Goal: Task Accomplishment & Management: Complete application form

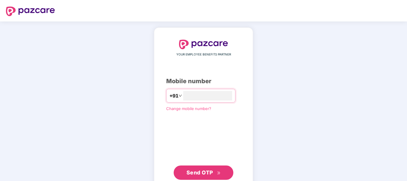
type input "**********"
click at [199, 175] on span "Send OTP" at bounding box center [203, 172] width 34 height 8
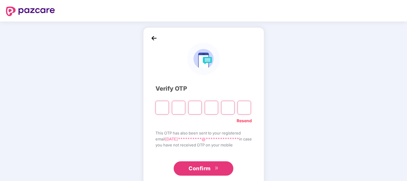
type input "*"
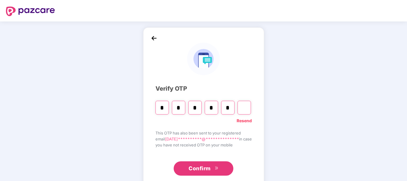
type input "*"
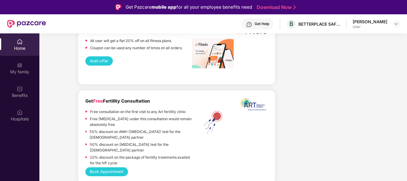
scroll to position [1290, 0]
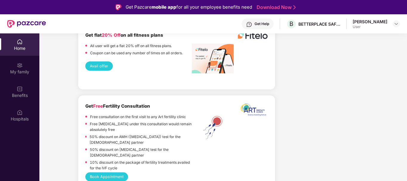
drag, startPoint x: 405, startPoint y: 118, endPoint x: 407, endPoint y: 179, distance: 61.1
click at [406, 179] on html "Get Pazcare mobile app for all your employee benefits need Download Now Get Hel…" at bounding box center [203, 90] width 407 height 181
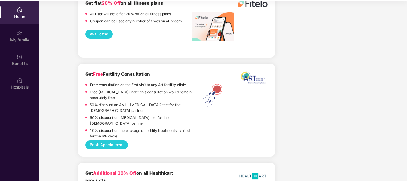
scroll to position [33, 0]
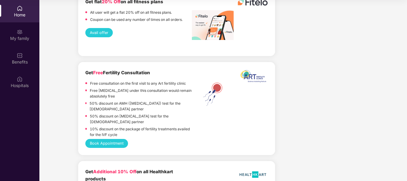
drag, startPoint x: 406, startPoint y: 155, endPoint x: 403, endPoint y: 80, distance: 74.9
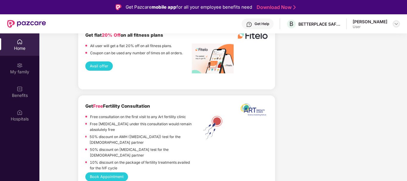
click at [394, 24] on img at bounding box center [396, 23] width 5 height 5
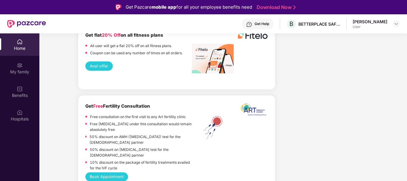
click at [20, 48] on div "Home" at bounding box center [19, 48] width 39 height 6
click at [20, 90] on img at bounding box center [20, 89] width 6 height 6
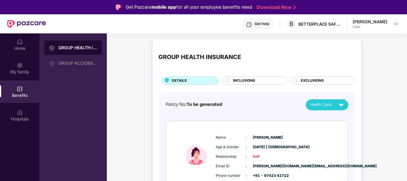
drag, startPoint x: 405, startPoint y: 42, endPoint x: 407, endPoint y: 47, distance: 5.0
click at [406, 47] on html "Get Pazcare mobile app for all your employee benefits need Download Now Get Hel…" at bounding box center [203, 90] width 407 height 181
click at [244, 78] on span "INCLUSIONS" at bounding box center [244, 81] width 22 height 6
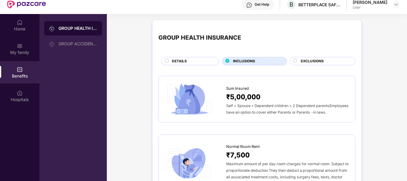
scroll to position [33, 0]
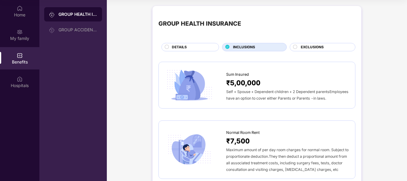
click at [304, 46] on span "EXCLUSIONS" at bounding box center [312, 47] width 23 height 6
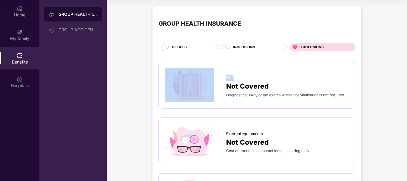
drag, startPoint x: 406, startPoint y: 55, endPoint x: 406, endPoint y: 36, distance: 19.1
click at [406, 36] on div "Home My family Benefits Hospitals GROUP HEALTH INSURANCE GROUP ACCIDENTAL INSUR…" at bounding box center [203, 90] width 407 height 181
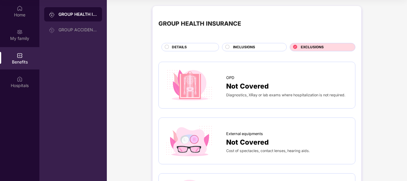
click at [192, 47] on div "DETAILS" at bounding box center [192, 47] width 47 height 7
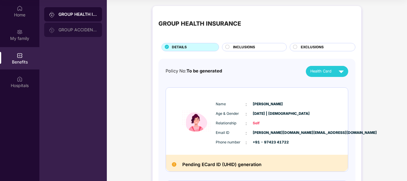
click at [71, 30] on div "GROUP ACCIDENTAL INSURANCE" at bounding box center [77, 29] width 39 height 5
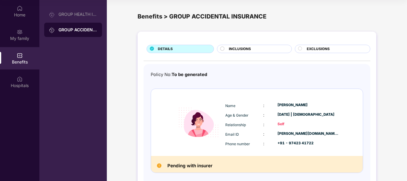
scroll to position [15, 0]
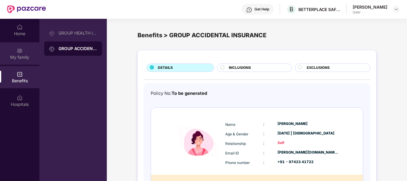
click at [20, 56] on div "My family" at bounding box center [19, 57] width 39 height 6
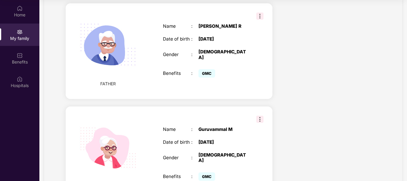
scroll to position [0, 0]
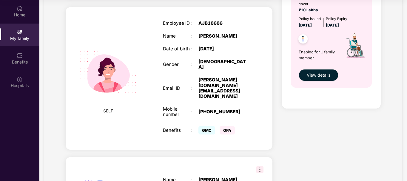
scroll to position [168, 0]
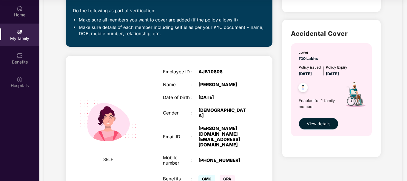
click at [314, 122] on span "View details" at bounding box center [318, 123] width 24 height 7
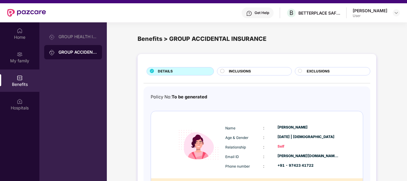
scroll to position [0, 0]
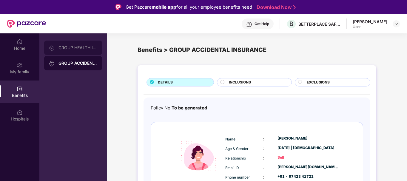
click at [81, 47] on div "GROUP HEALTH INSURANCE" at bounding box center [77, 47] width 39 height 5
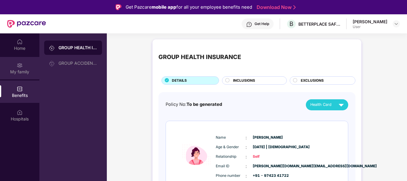
click at [19, 70] on div "My family" at bounding box center [19, 72] width 39 height 6
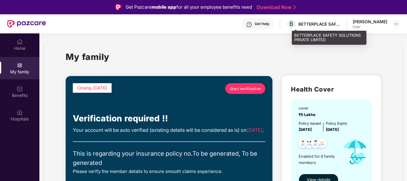
click at [314, 21] on div "BETTERPLACE SAFETY SOLUTIONS PRIVATE LIMITED" at bounding box center [319, 24] width 42 height 6
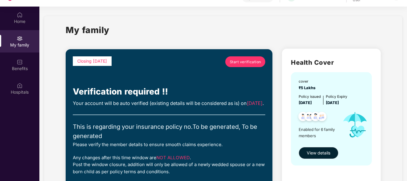
scroll to position [33, 0]
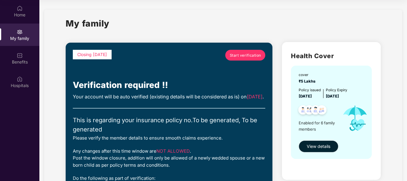
click at [240, 56] on span "Start verification" at bounding box center [245, 55] width 31 height 6
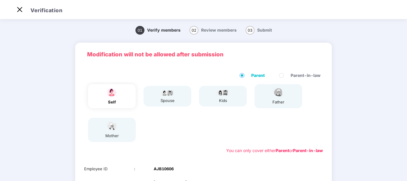
scroll to position [14, 0]
click at [404, 176] on div "01 Verify members 02 Review members 03 Submit Modification will not be allowed …" at bounding box center [203, 153] width 407 height 265
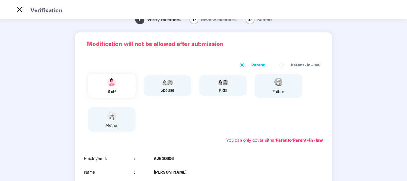
click at [404, 176] on div "01 Verify members 02 Review members 03 Submit Modification will not be allowed …" at bounding box center [203, 142] width 407 height 265
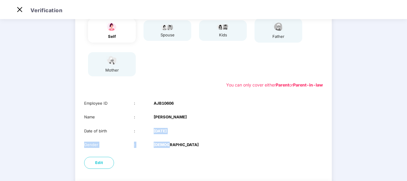
click at [405, 176] on div "01 Verify members 02 Review members 03 Submit Modification will not be allowed …" at bounding box center [203, 87] width 407 height 265
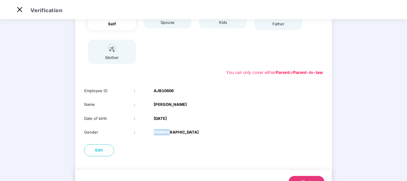
click at [405, 176] on div "01 Verify members 02 Review members 03 Submit Modification will not be allowed …" at bounding box center [203, 75] width 407 height 265
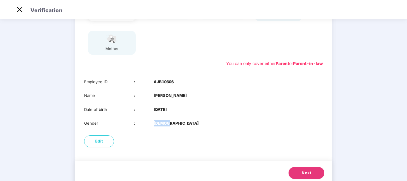
click at [304, 176] on button "Next" at bounding box center [306, 173] width 36 height 12
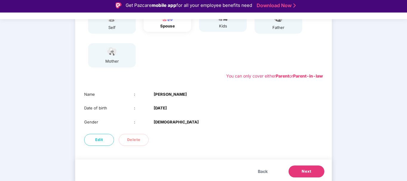
scroll to position [4, 0]
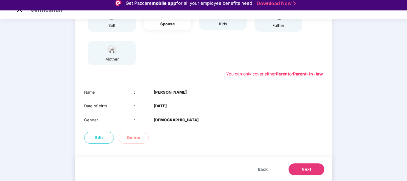
click at [307, 168] on span "Next" at bounding box center [306, 169] width 10 height 6
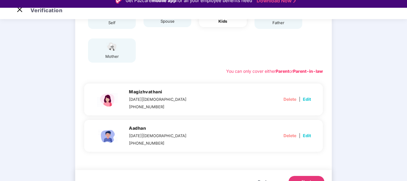
scroll to position [14, 0]
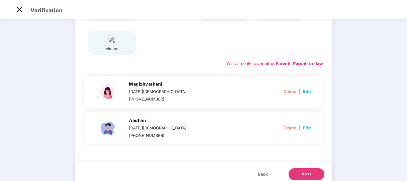
click at [258, 175] on span "Back" at bounding box center [263, 174] width 10 height 7
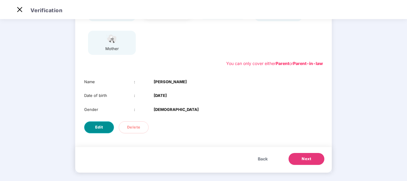
click at [95, 123] on button "Edit" at bounding box center [99, 127] width 30 height 12
select select "****"
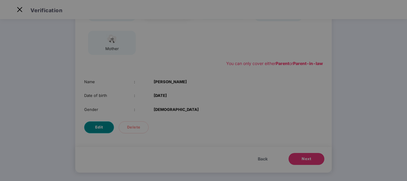
scroll to position [0, 0]
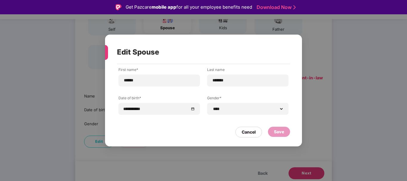
click at [283, 137] on div "Save" at bounding box center [279, 132] width 22 height 11
click at [281, 130] on div "Save" at bounding box center [279, 131] width 10 height 7
click at [280, 135] on div "Save" at bounding box center [279, 132] width 22 height 10
click at [250, 132] on div "Cancel" at bounding box center [248, 132] width 14 height 7
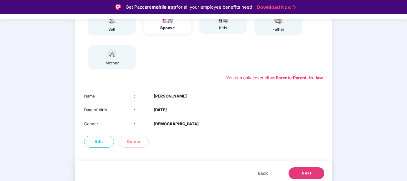
click at [305, 174] on span "Next" at bounding box center [306, 173] width 10 height 6
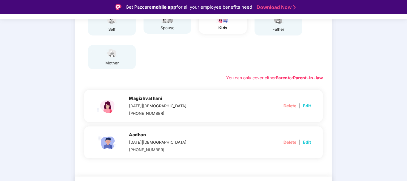
scroll to position [14, 0]
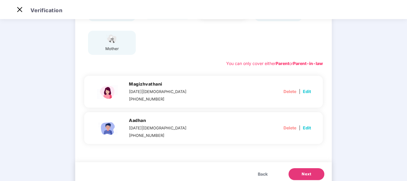
click at [302, 172] on span "Next" at bounding box center [306, 174] width 10 height 6
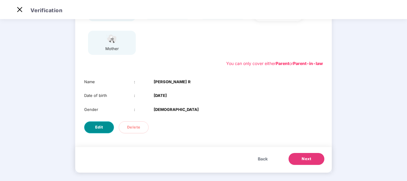
click at [93, 125] on button "Edit" at bounding box center [99, 127] width 30 height 12
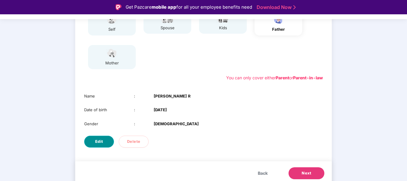
select select "****"
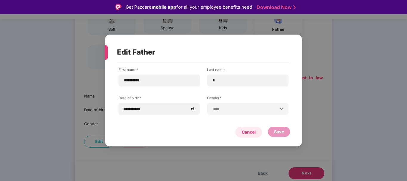
click at [252, 133] on div "Cancel" at bounding box center [248, 132] width 14 height 7
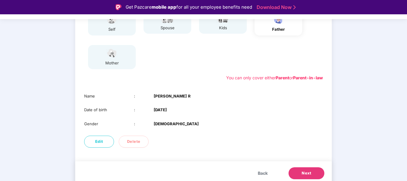
click at [260, 173] on span "Back" at bounding box center [263, 173] width 10 height 7
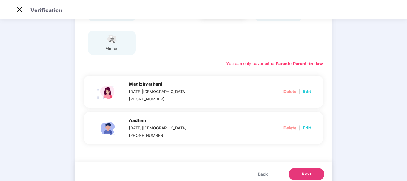
click at [307, 90] on span "Edit" at bounding box center [307, 91] width 8 height 7
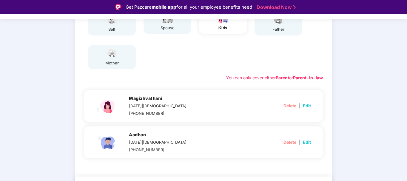
select select "******"
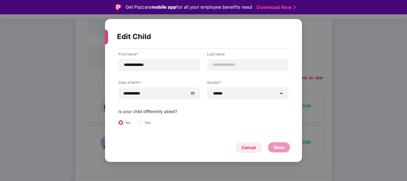
click at [248, 147] on div "Cancel" at bounding box center [248, 147] width 14 height 7
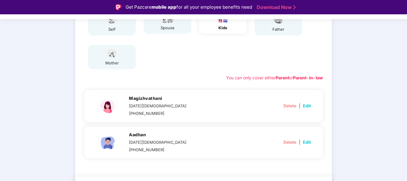
click at [305, 142] on span "Edit" at bounding box center [307, 142] width 8 height 7
select select "****"
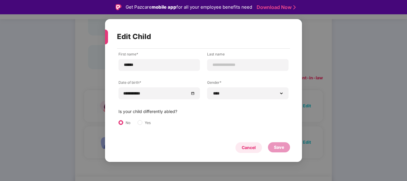
click at [254, 149] on div "Cancel" at bounding box center [248, 147] width 14 height 7
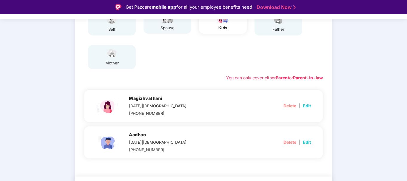
click at [307, 105] on span "Edit" at bounding box center [307, 106] width 8 height 7
select select "******"
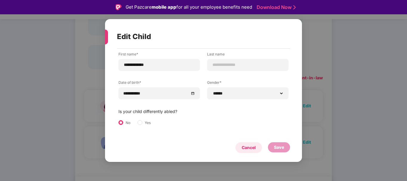
click at [252, 145] on div "Cancel" at bounding box center [248, 147] width 14 height 7
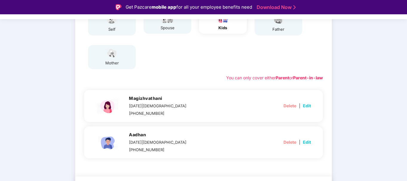
click at [178, 23] on div "spouse" at bounding box center [167, 23] width 48 height 21
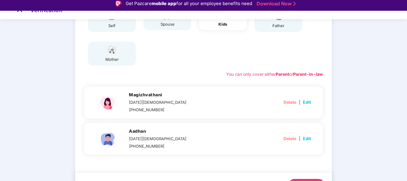
scroll to position [14, 0]
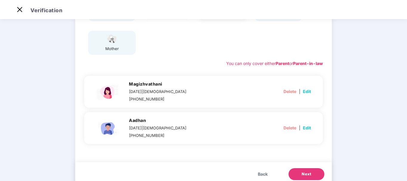
click at [266, 171] on span "Back" at bounding box center [263, 174] width 10 height 7
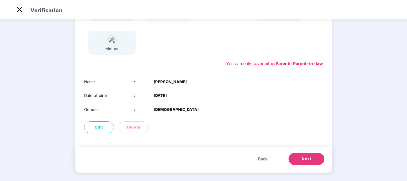
click at [262, 159] on span "Back" at bounding box center [263, 159] width 10 height 7
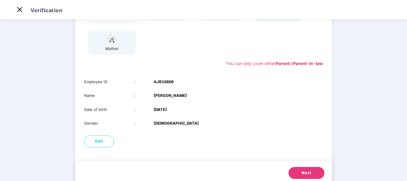
click at [303, 169] on button "Next" at bounding box center [306, 173] width 36 height 12
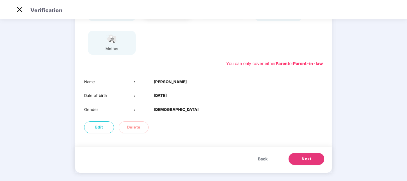
click at [303, 169] on div "Back Next" at bounding box center [203, 160] width 256 height 26
click at [303, 163] on button "Next" at bounding box center [306, 159] width 36 height 12
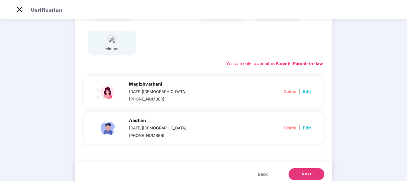
click at [303, 169] on button "Next" at bounding box center [306, 174] width 36 height 12
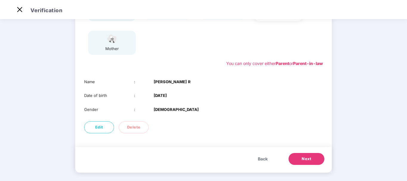
click at [303, 169] on div "Back Next" at bounding box center [203, 160] width 256 height 26
click at [302, 161] on span "Next" at bounding box center [306, 159] width 10 height 6
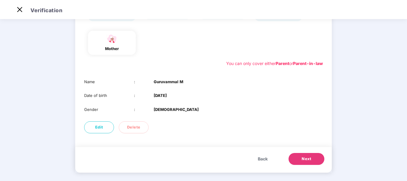
click at [302, 161] on span "Next" at bounding box center [306, 159] width 10 height 6
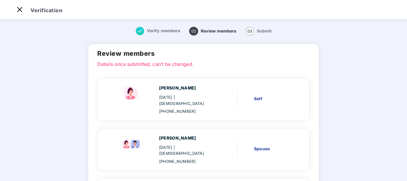
drag, startPoint x: 406, startPoint y: 54, endPoint x: 407, endPoint y: 70, distance: 16.4
click at [406, 70] on html "Get Pazcare mobile app for all your employee benefits need Download Now Verific…" at bounding box center [203, 76] width 407 height 181
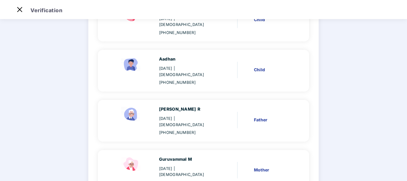
scroll to position [203, 0]
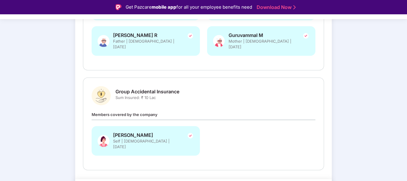
scroll to position [14, 0]
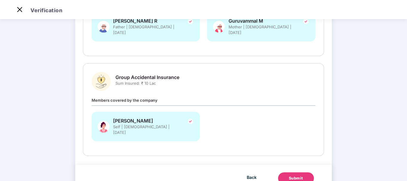
click at [290, 175] on div "Submit" at bounding box center [296, 178] width 14 height 6
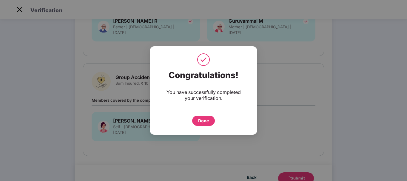
click at [203, 120] on div "Done" at bounding box center [203, 120] width 11 height 7
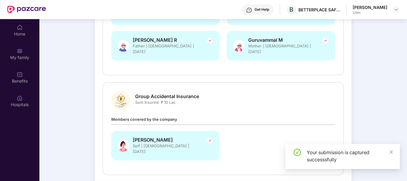
scroll to position [33, 0]
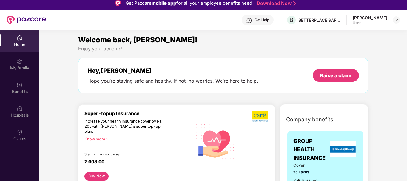
scroll to position [33, 0]
